Goal: Transaction & Acquisition: Purchase product/service

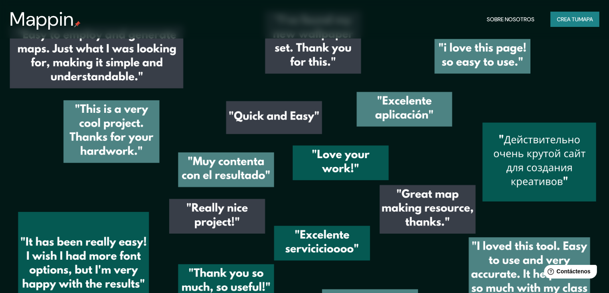
scroll to position [1163, 0]
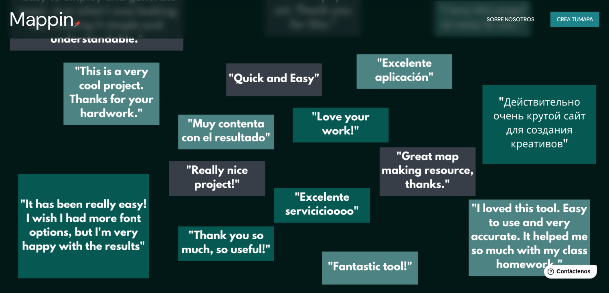
click at [567, 13] on button "Crea tu mapa" at bounding box center [575, 19] width 49 height 15
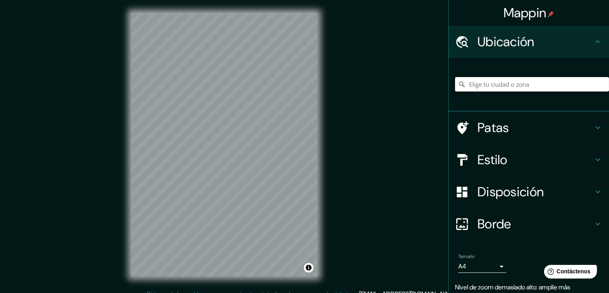
click at [188, 110] on div "© Mapbox © OpenStreetMap Improve this map" at bounding box center [224, 144] width 212 height 289
drag, startPoint x: 130, startPoint y: 131, endPoint x: 322, endPoint y: 73, distance: 200.8
click at [330, 69] on div "© Mapbox © OpenStreetMap Improve this map" at bounding box center [224, 144] width 212 height 289
click at [577, 156] on h4 "Estilo" at bounding box center [535, 160] width 115 height 16
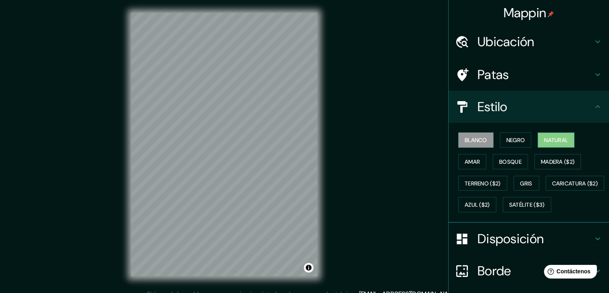
click at [552, 137] on font "Natural" at bounding box center [556, 139] width 24 height 7
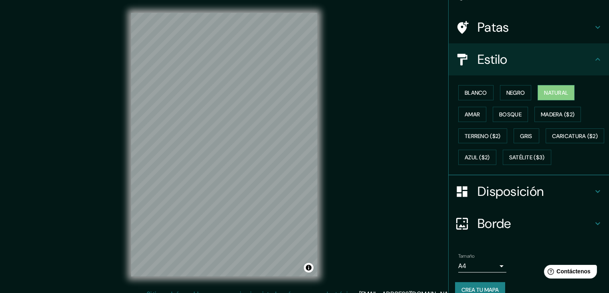
scroll to position [80, 0]
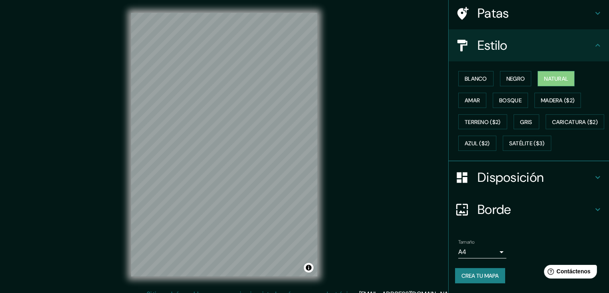
click at [482, 254] on body "Mappin Ubicación Patas Estilo Blanco Negro Natural Amar Bosque Madera ($2) Terr…" at bounding box center [304, 146] width 609 height 293
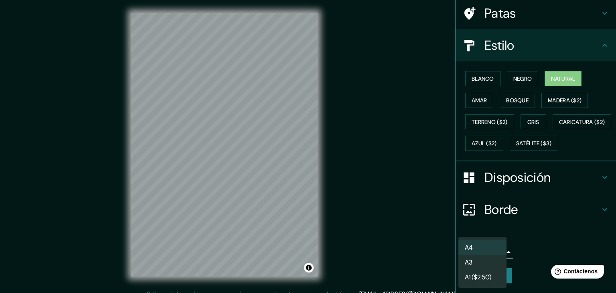
click at [479, 262] on li "A3" at bounding box center [482, 262] width 48 height 15
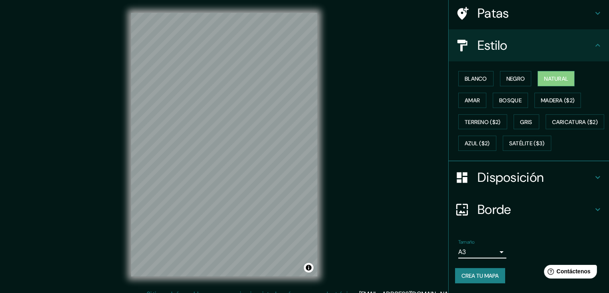
click at [486, 249] on body "Mappin Ubicación Patas Estilo Blanco Negro Natural Amar Bosque Madera ($2) Terr…" at bounding box center [304, 146] width 609 height 293
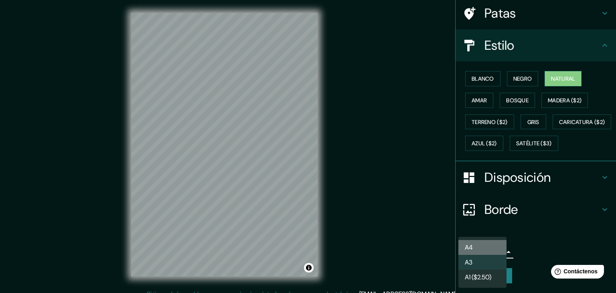
click at [484, 247] on li "A4" at bounding box center [482, 247] width 48 height 15
type input "single"
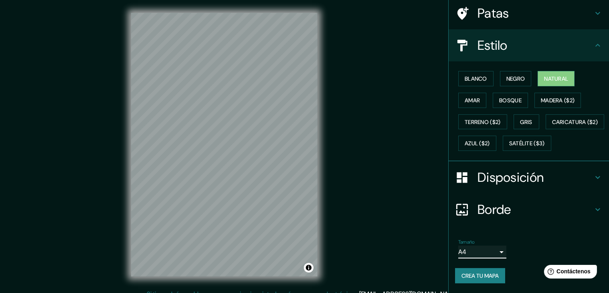
scroll to position [81, 0]
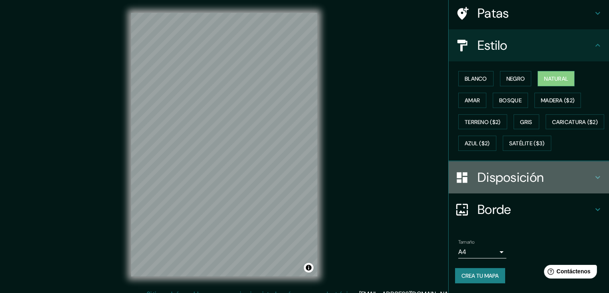
click at [495, 180] on font "Disposición" at bounding box center [511, 177] width 66 height 17
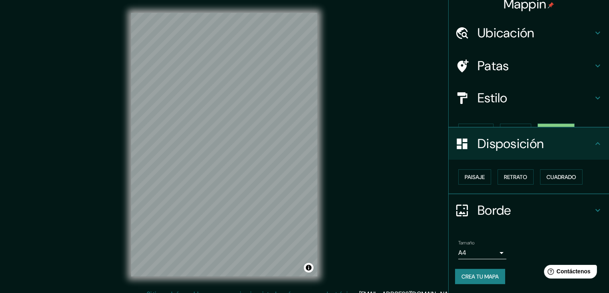
scroll to position [0, 0]
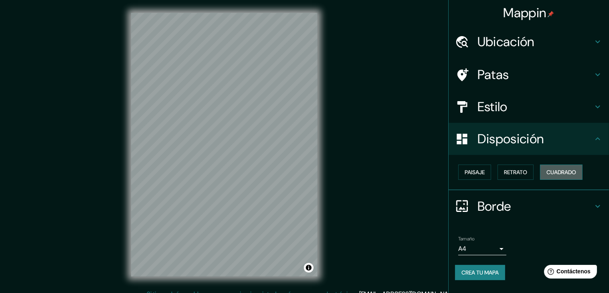
click at [555, 167] on font "Cuadrado" at bounding box center [562, 172] width 30 height 10
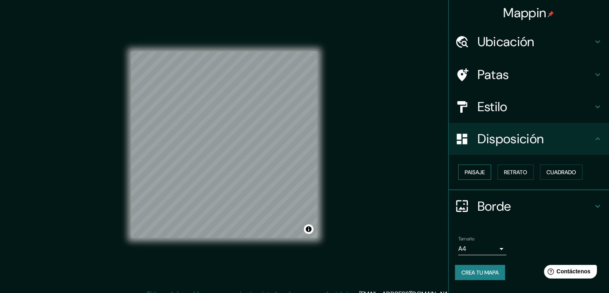
click at [465, 174] on font "Paisaje" at bounding box center [475, 171] width 20 height 7
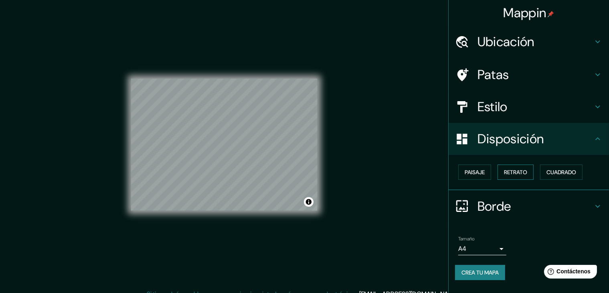
click at [510, 173] on font "Retrato" at bounding box center [515, 171] width 23 height 7
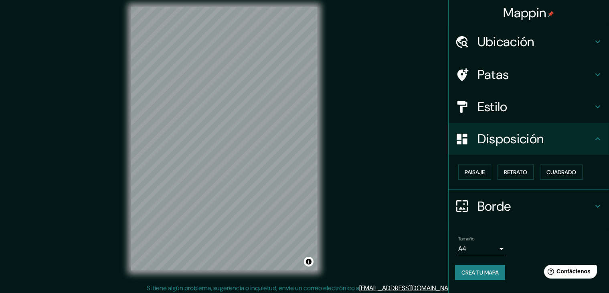
scroll to position [9, 0]
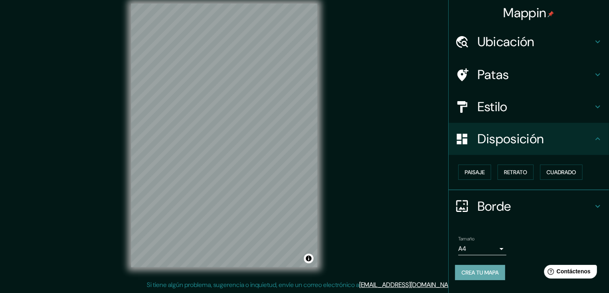
click at [479, 271] on font "Crea tu mapa" at bounding box center [480, 272] width 37 height 7
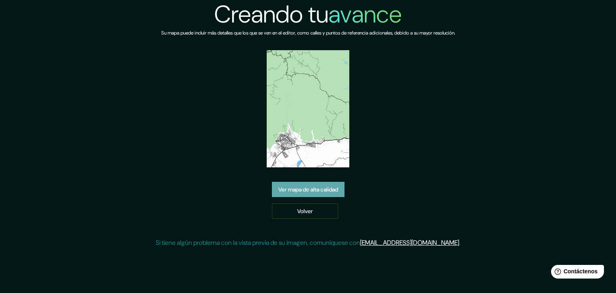
click at [322, 188] on font "Ver mapa de alta calidad" at bounding box center [308, 189] width 60 height 7
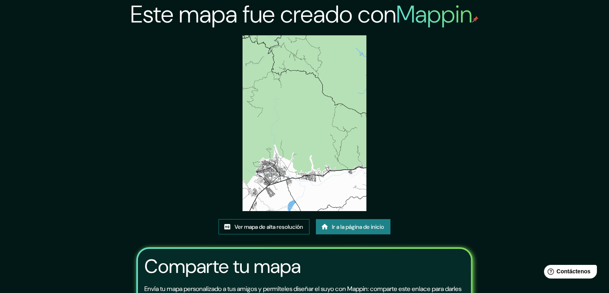
click at [259, 225] on font "Ver mapa de alta resolución" at bounding box center [269, 226] width 69 height 7
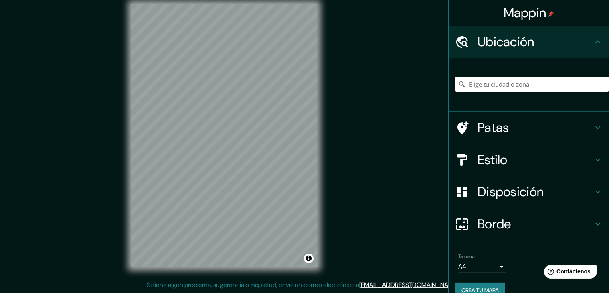
click at [582, 161] on h4 "Estilo" at bounding box center [535, 160] width 115 height 16
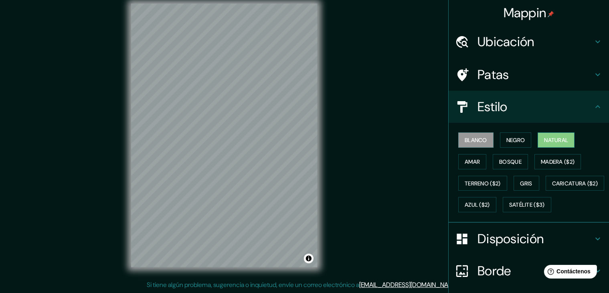
click at [552, 140] on font "Natural" at bounding box center [556, 139] width 24 height 7
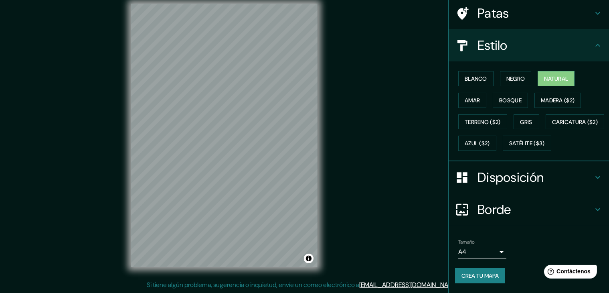
scroll to position [81, 0]
click at [475, 275] on font "Crea tu mapa" at bounding box center [480, 275] width 37 height 7
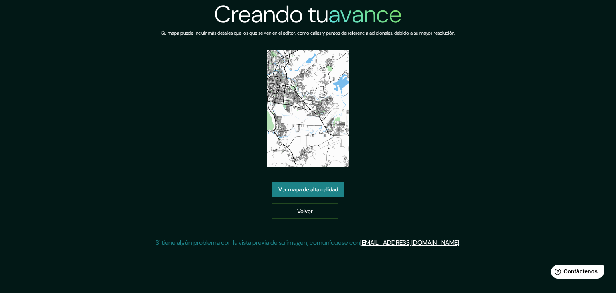
click at [332, 185] on font "Ver mapa de alta calidad" at bounding box center [308, 189] width 60 height 10
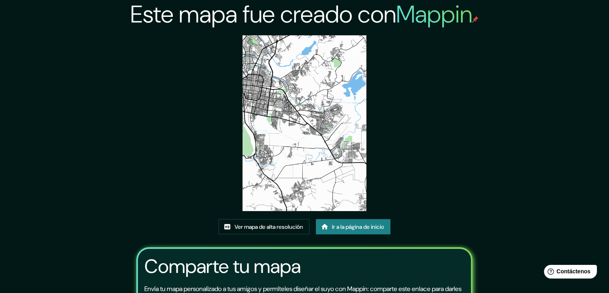
click at [305, 130] on img at bounding box center [305, 123] width 124 height 176
click at [282, 227] on font "Ver mapa de alta resolución" at bounding box center [269, 226] width 69 height 7
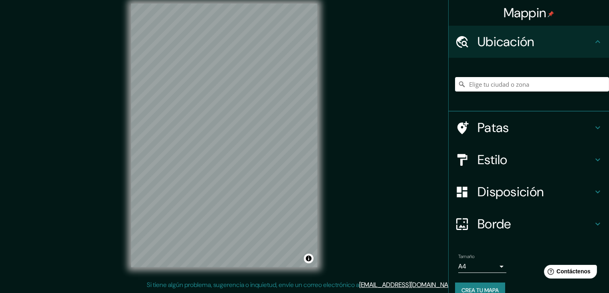
click at [593, 162] on icon at bounding box center [598, 160] width 10 height 10
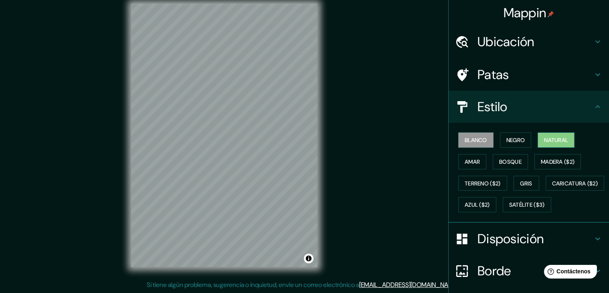
click at [548, 136] on font "Natural" at bounding box center [556, 139] width 24 height 7
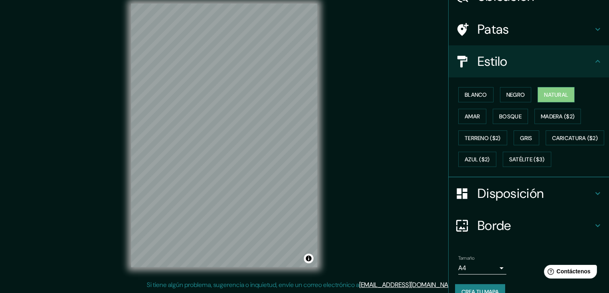
scroll to position [80, 0]
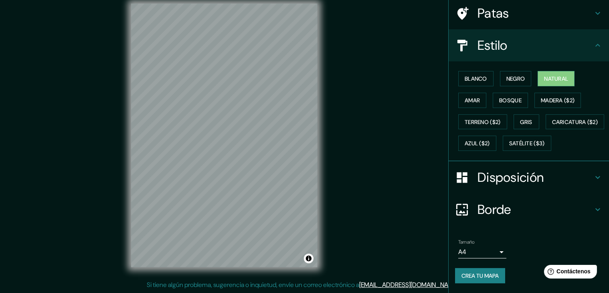
click at [482, 272] on font "Crea tu mapa" at bounding box center [480, 275] width 37 height 10
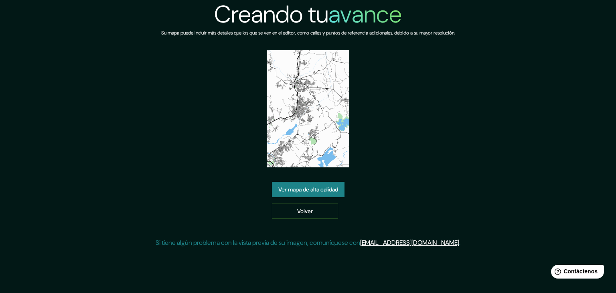
click at [308, 190] on font "Ver mapa de alta calidad" at bounding box center [308, 189] width 60 height 7
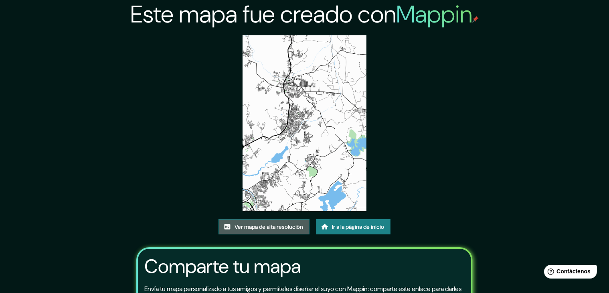
click at [273, 226] on font "Ver mapa de alta resolución" at bounding box center [269, 226] width 69 height 7
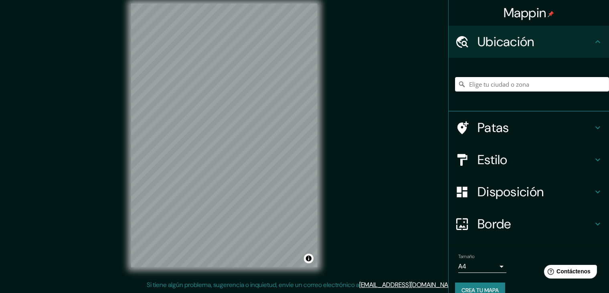
click at [593, 155] on icon at bounding box center [598, 160] width 10 height 10
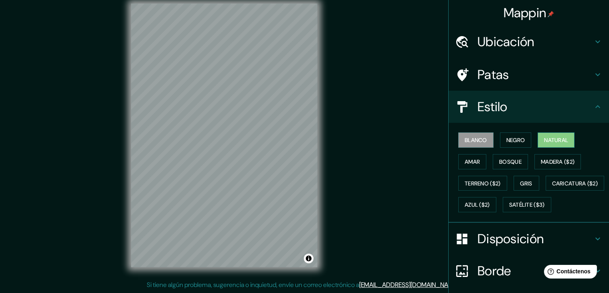
click at [550, 139] on font "Natural" at bounding box center [556, 139] width 24 height 7
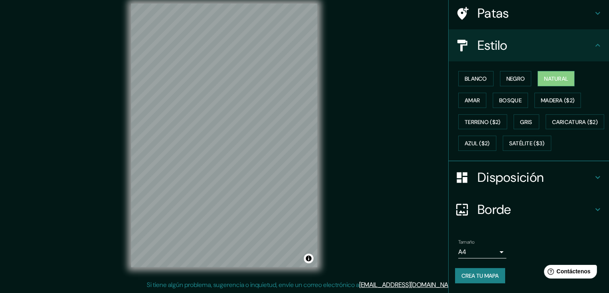
scroll to position [81, 0]
click at [482, 278] on font "Crea tu mapa" at bounding box center [480, 275] width 37 height 7
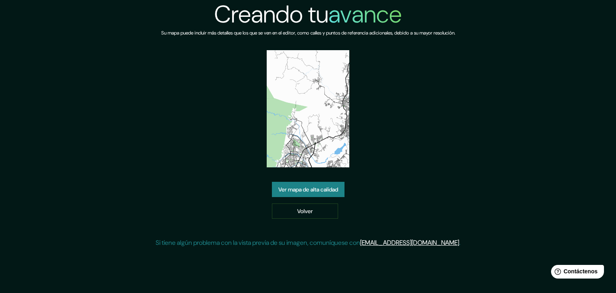
click at [289, 188] on font "Ver mapa de alta calidad" at bounding box center [308, 189] width 60 height 7
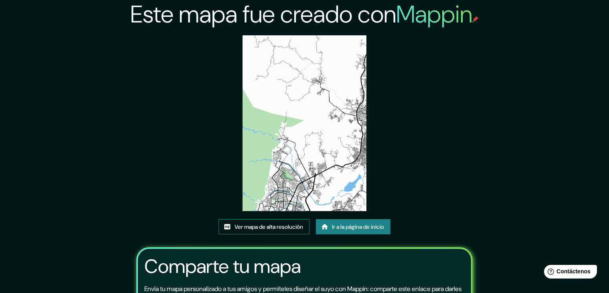
click at [281, 225] on font "Ver mapa de alta resolución" at bounding box center [269, 226] width 69 height 7
